Goal: Transaction & Acquisition: Download file/media

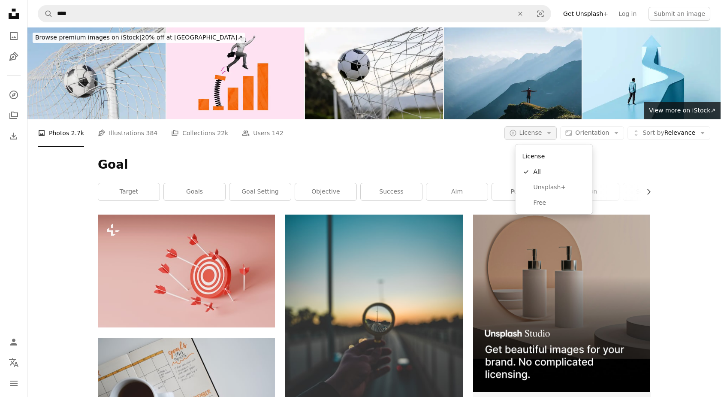
click at [553, 132] on button "A copyright icon © License Arrow down" at bounding box center [531, 133] width 53 height 14
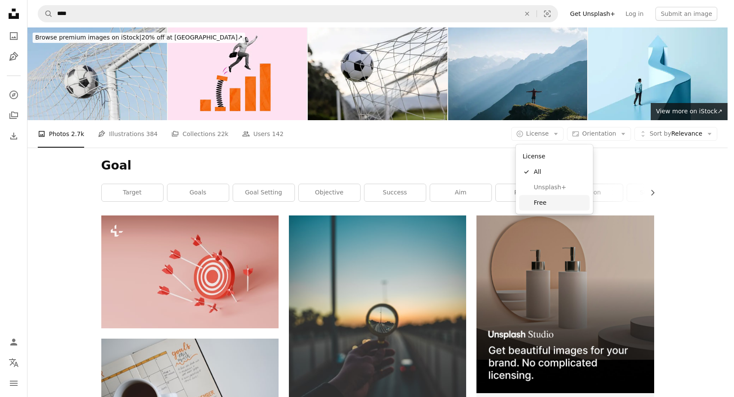
click at [554, 202] on span "Free" at bounding box center [560, 202] width 52 height 9
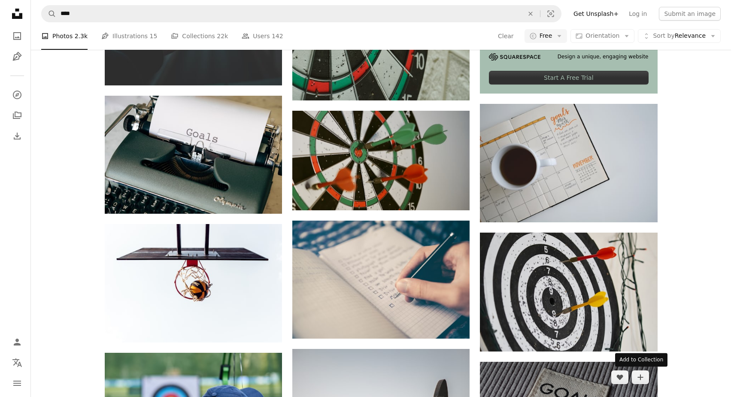
scroll to position [350, 0]
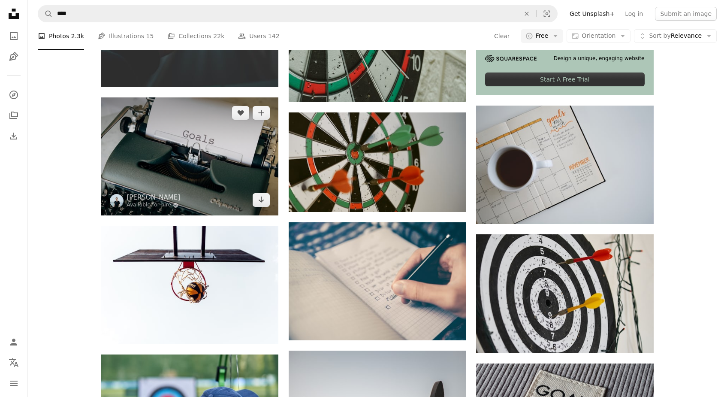
click at [191, 146] on img at bounding box center [189, 156] width 177 height 118
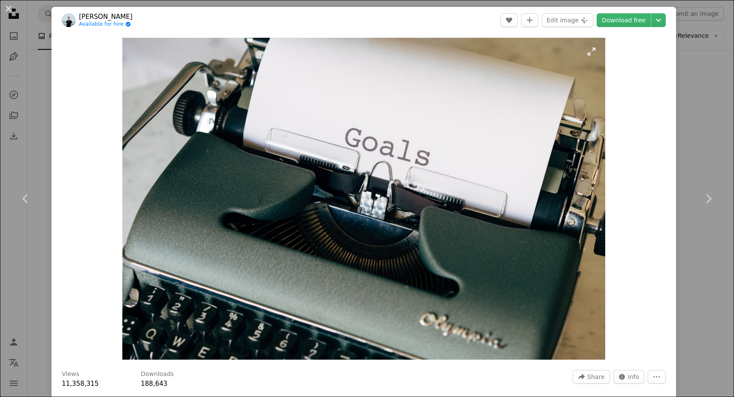
click at [382, 170] on img "Zoom in on this image" at bounding box center [363, 199] width 483 height 322
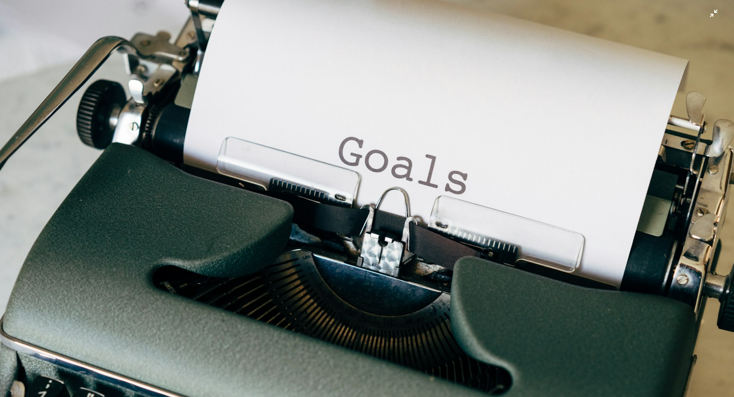
scroll to position [42, 0]
